Goal: Task Accomplishment & Management: Manage account settings

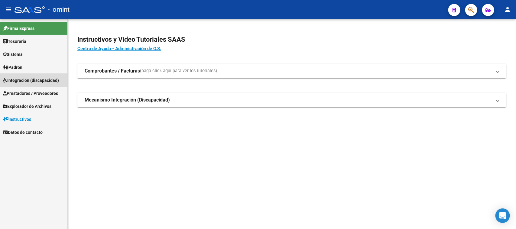
click at [25, 76] on link "Integración (discapacidad)" at bounding box center [33, 80] width 67 height 13
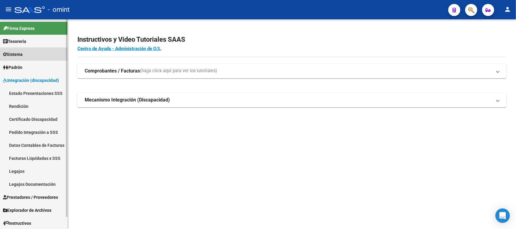
click at [43, 56] on link "Sistema" at bounding box center [33, 54] width 67 height 13
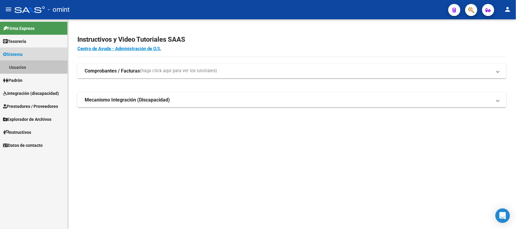
click at [35, 71] on link "Usuarios" at bounding box center [33, 67] width 67 height 13
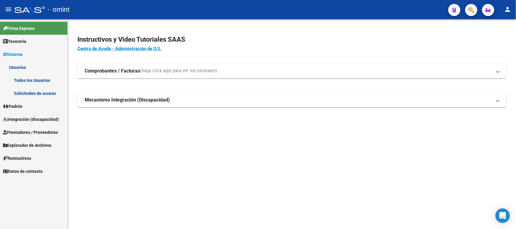
click at [33, 90] on link "Solicitudes de acceso" at bounding box center [33, 93] width 67 height 13
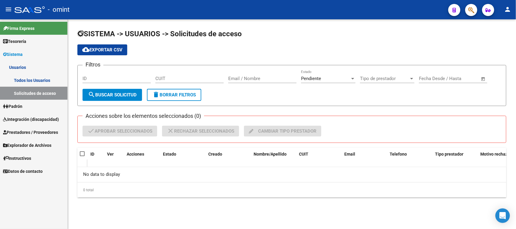
click at [27, 76] on link "Todos los Usuarios" at bounding box center [33, 80] width 67 height 13
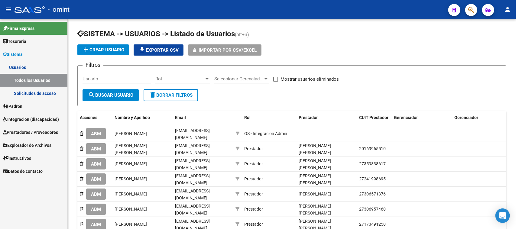
click at [24, 92] on link "Solicitudes de acceso" at bounding box center [33, 93] width 67 height 13
